Goal: Check status: Check status

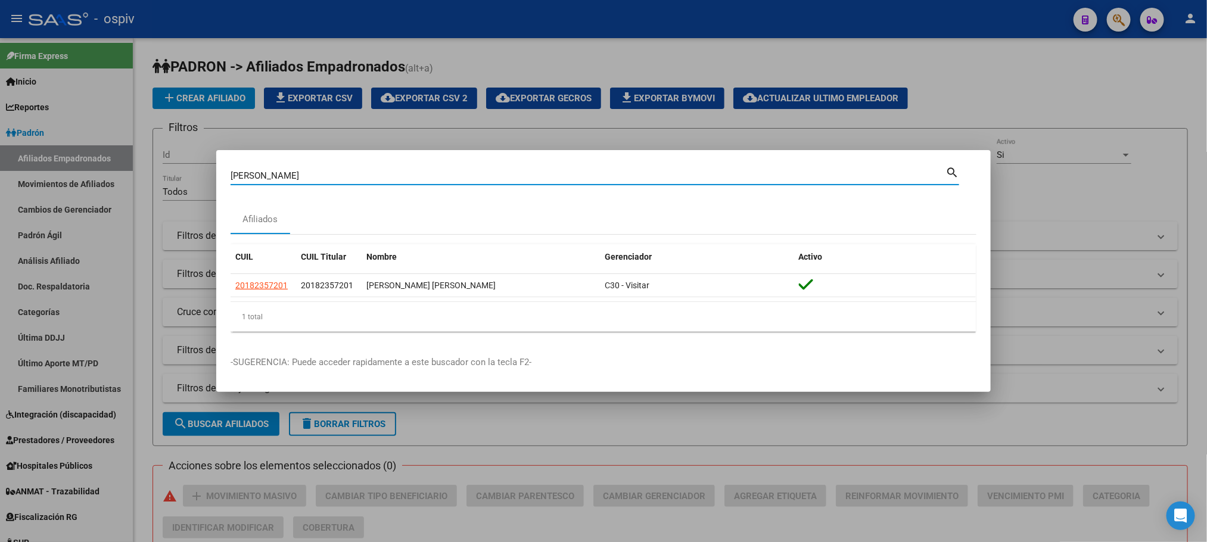
drag, startPoint x: 304, startPoint y: 174, endPoint x: 222, endPoint y: 170, distance: 82.9
click at [222, 170] on mat-dialog-content "RIVERO HORACIO Buscar (apellido, dni, cuil, nro traspaso, cuit, obra social) se…" at bounding box center [603, 252] width 774 height 177
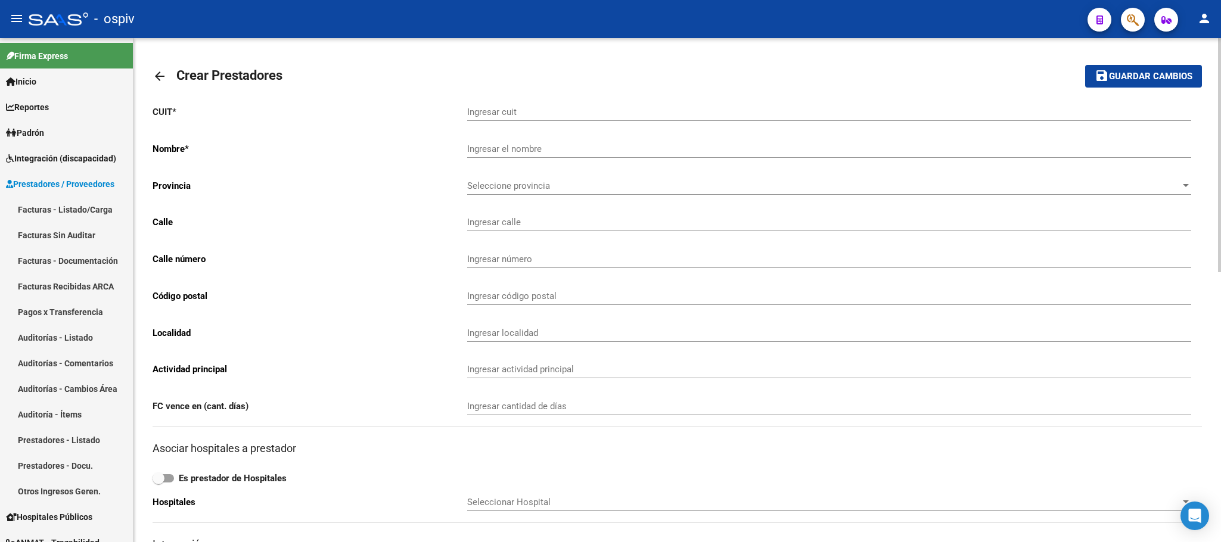
click at [153, 68] on link "arrow_back" at bounding box center [165, 76] width 24 height 28
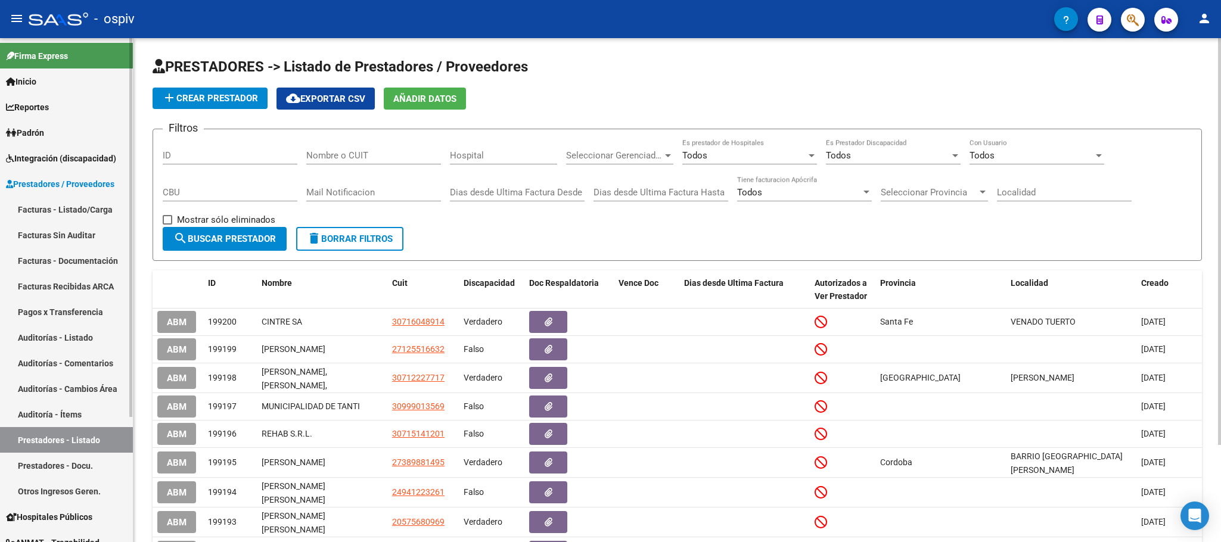
click at [61, 184] on span "Prestadores / Proveedores" at bounding box center [60, 184] width 108 height 13
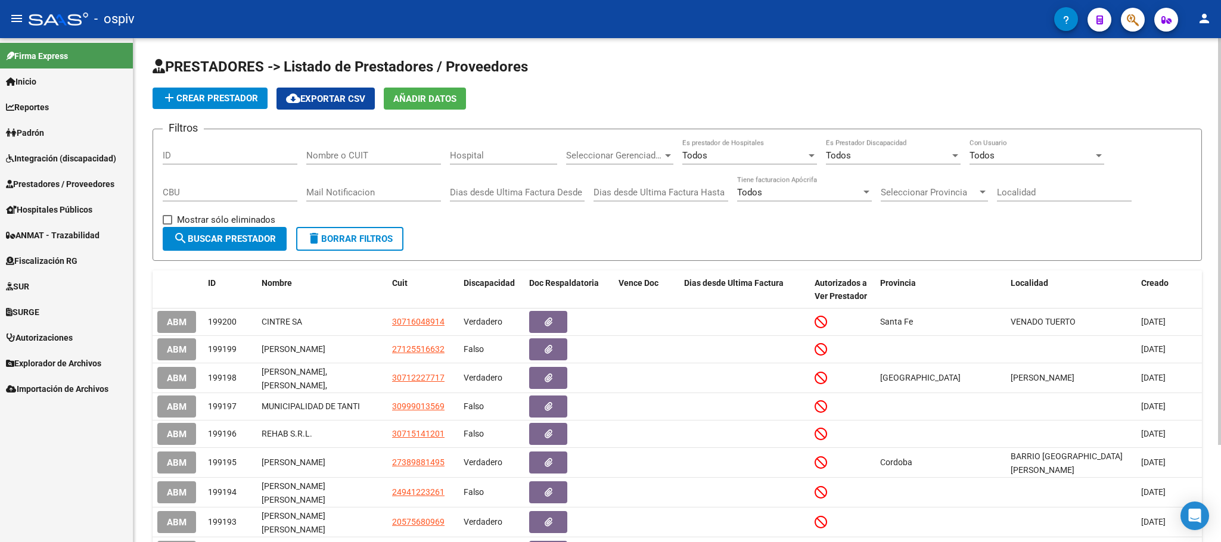
click at [88, 159] on span "Integración (discapacidad)" at bounding box center [61, 158] width 110 height 13
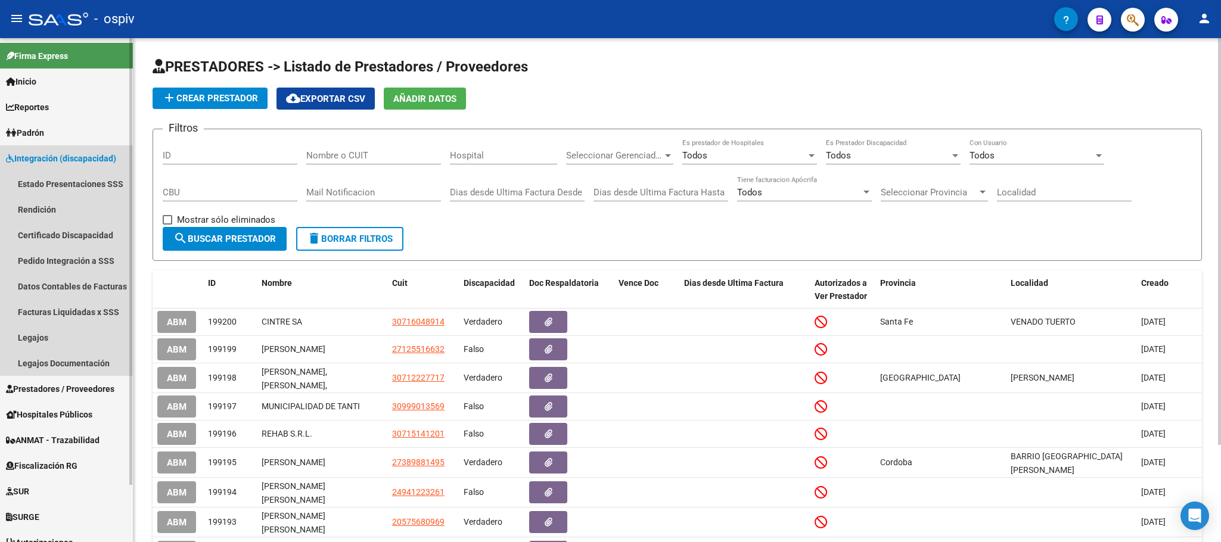
click at [69, 161] on span "Integración (discapacidad)" at bounding box center [61, 158] width 110 height 13
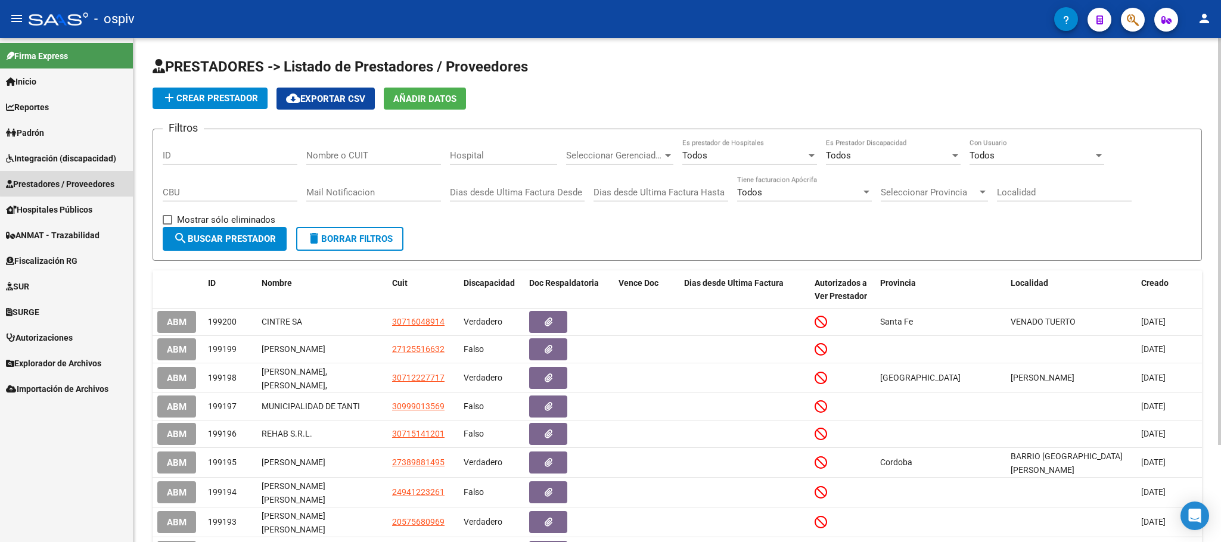
click at [71, 183] on span "Prestadores / Proveedores" at bounding box center [60, 184] width 108 height 13
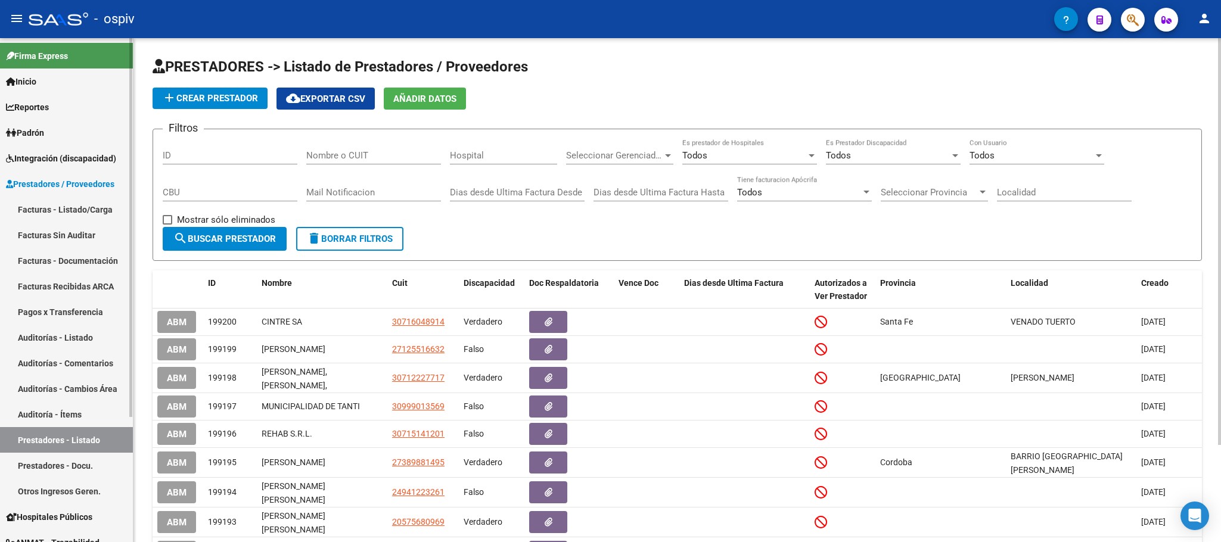
click at [69, 209] on link "Facturas - Listado/Carga" at bounding box center [66, 210] width 133 height 26
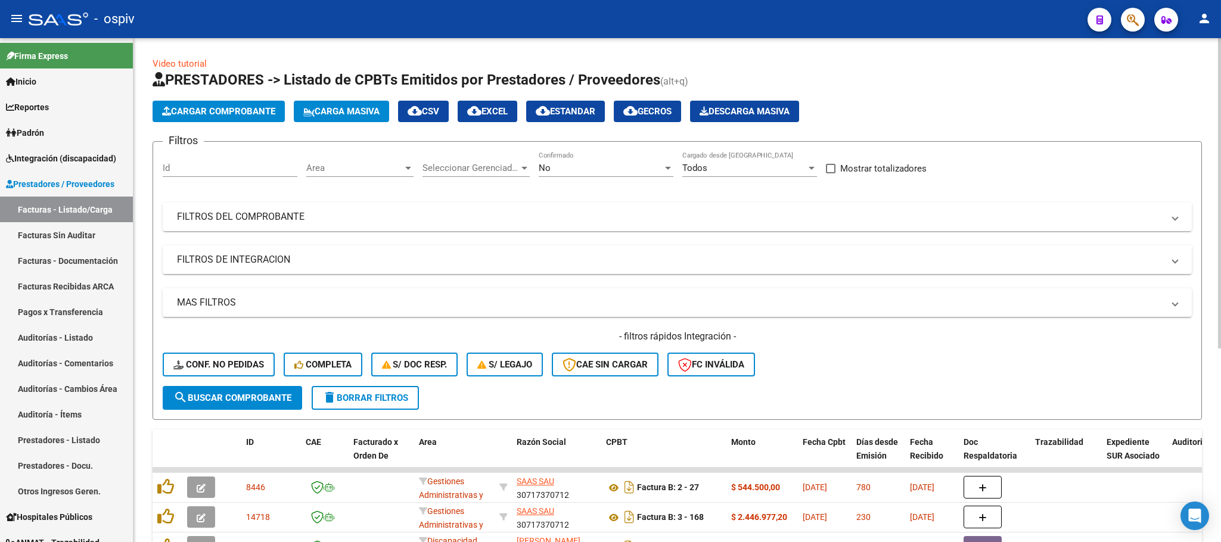
click at [270, 222] on mat-panel-title "FILTROS DEL COMPROBANTE" at bounding box center [670, 216] width 986 height 13
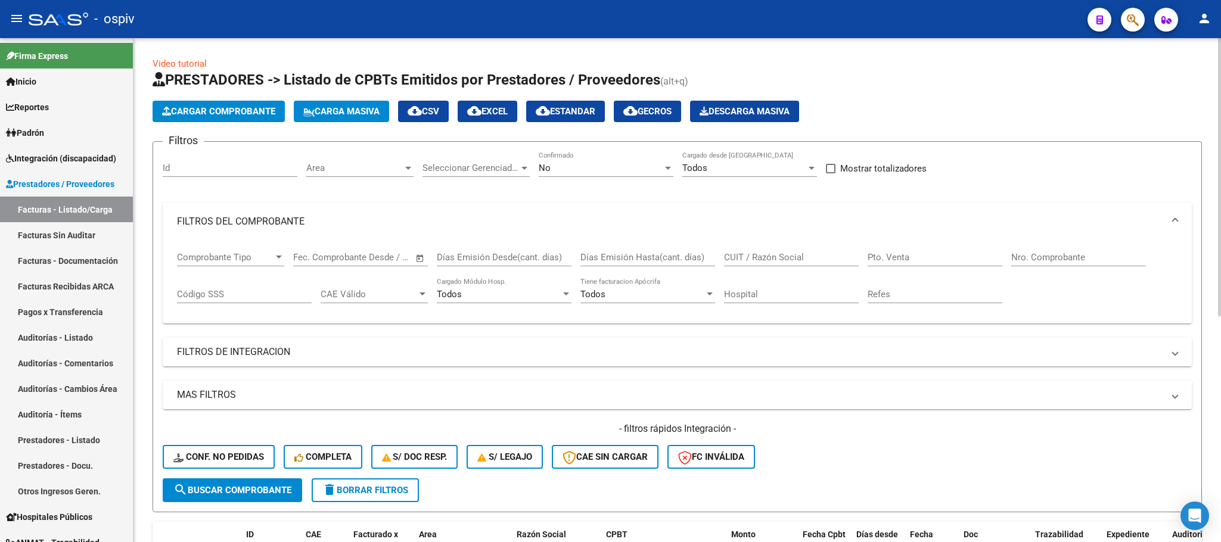
click at [1060, 258] on input "Nro. Comprobante" at bounding box center [1078, 257] width 135 height 11
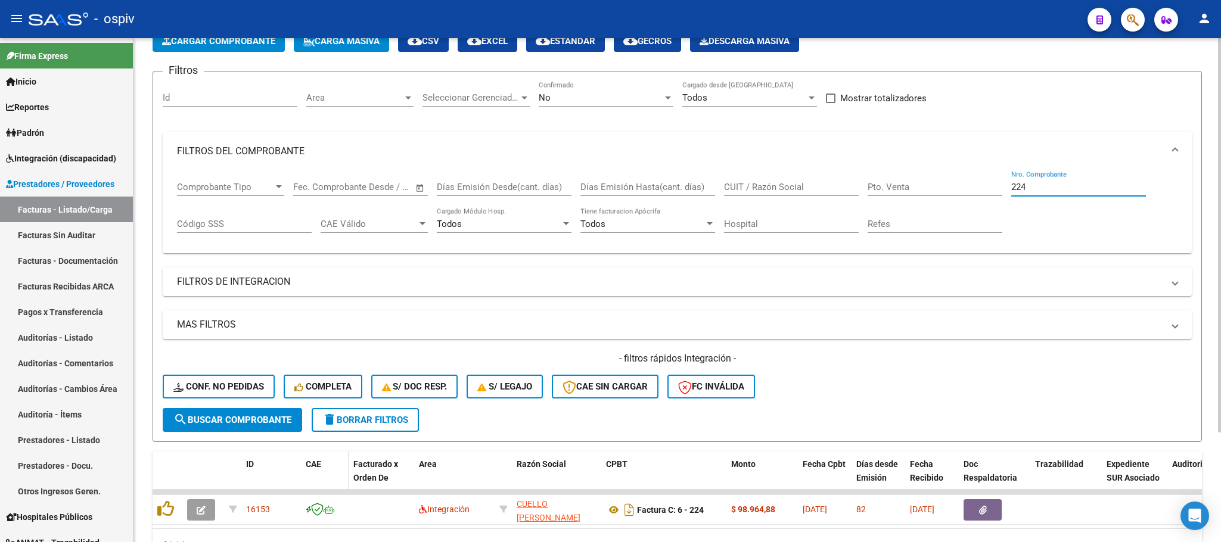
scroll to position [139, 0]
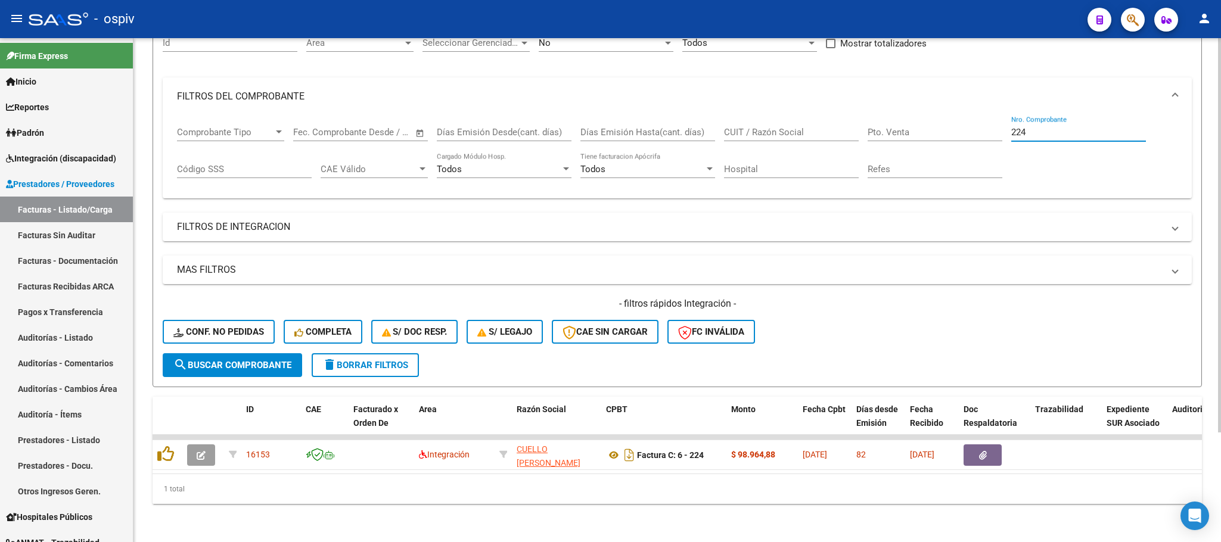
click at [1025, 127] on input "224" at bounding box center [1078, 132] width 135 height 11
drag, startPoint x: 1025, startPoint y: 120, endPoint x: 976, endPoint y: 122, distance: 48.3
click at [976, 122] on div "Comprobante Tipo Comprobante Tipo Fecha inicio – Fecha fin Fec. Comprobante Des…" at bounding box center [677, 153] width 1000 height 74
type input "51131"
